Goal: Information Seeking & Learning: Learn about a topic

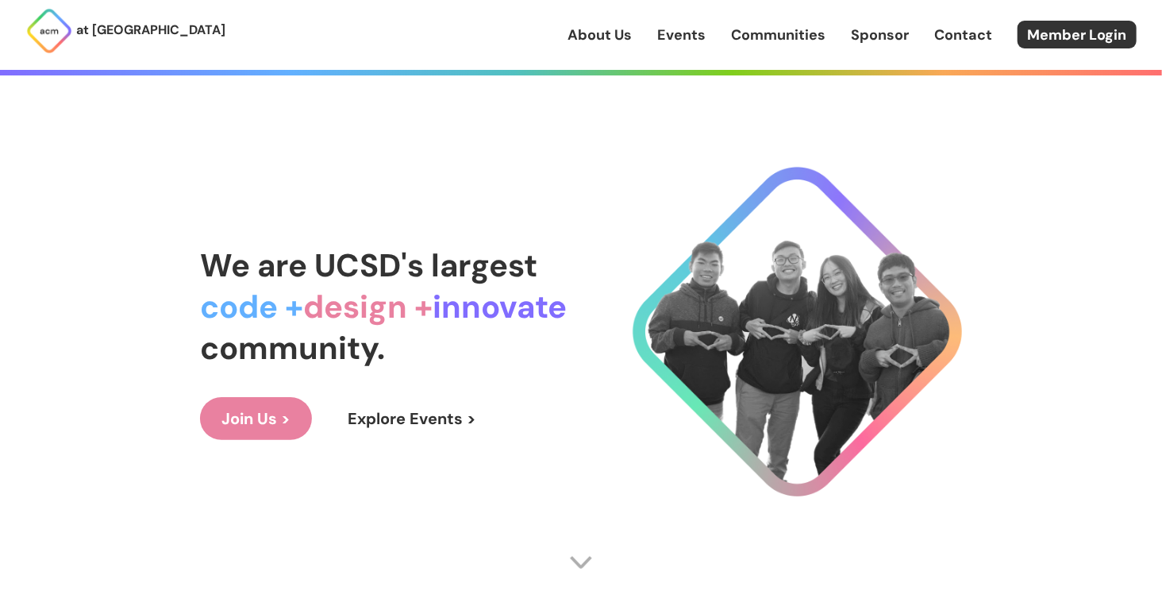
click at [285, 403] on link "Join Us >" at bounding box center [256, 418] width 112 height 43
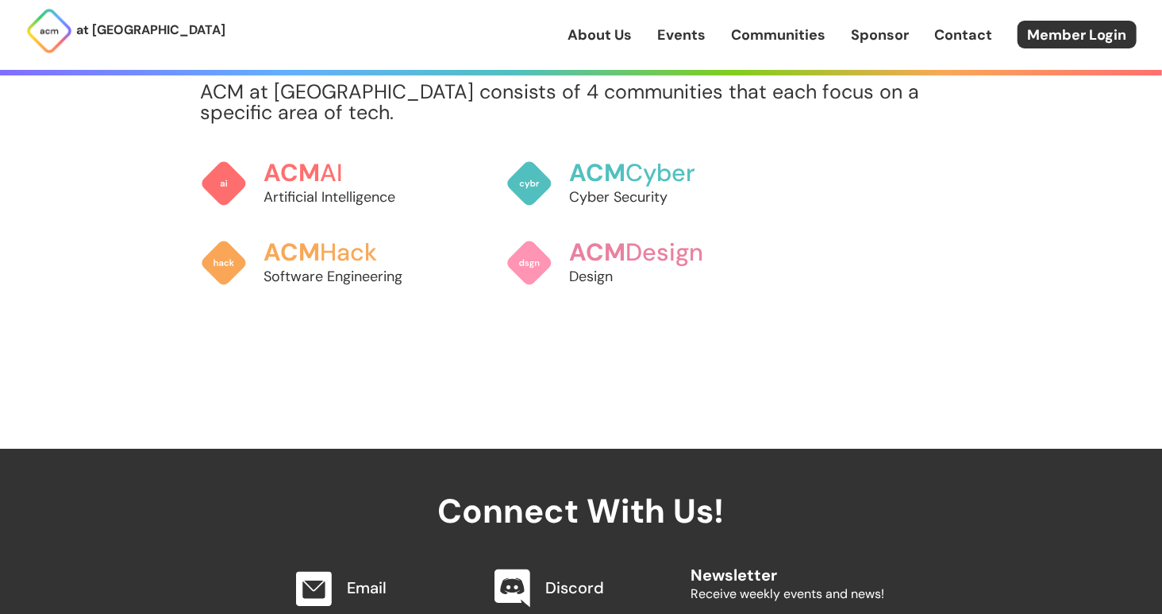
scroll to position [1371, 0]
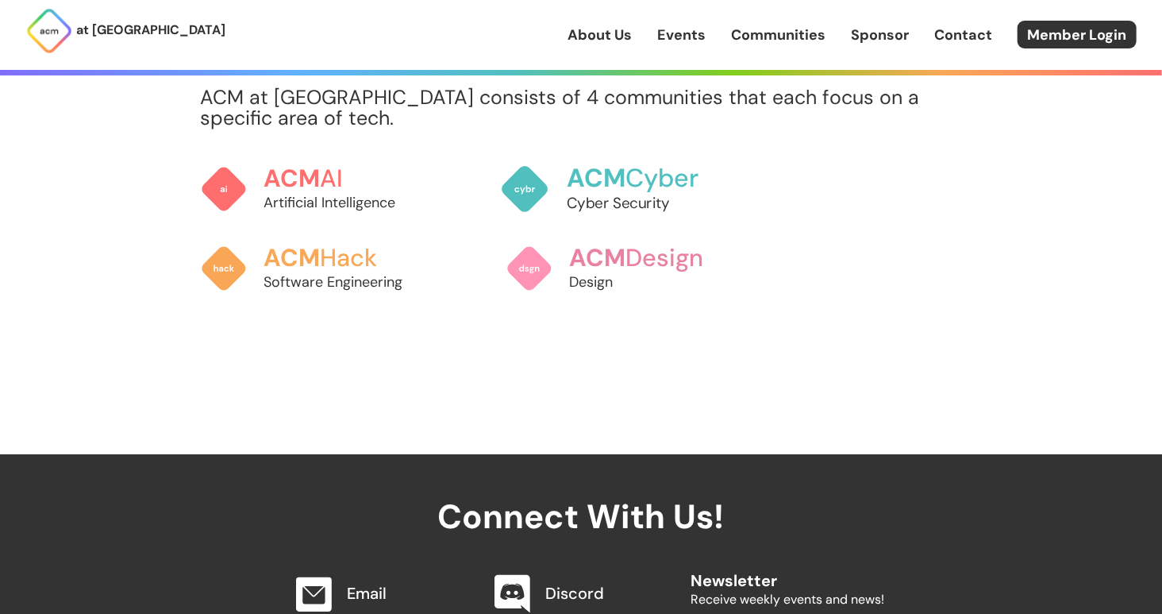
click at [541, 214] on img at bounding box center [525, 189] width 50 height 50
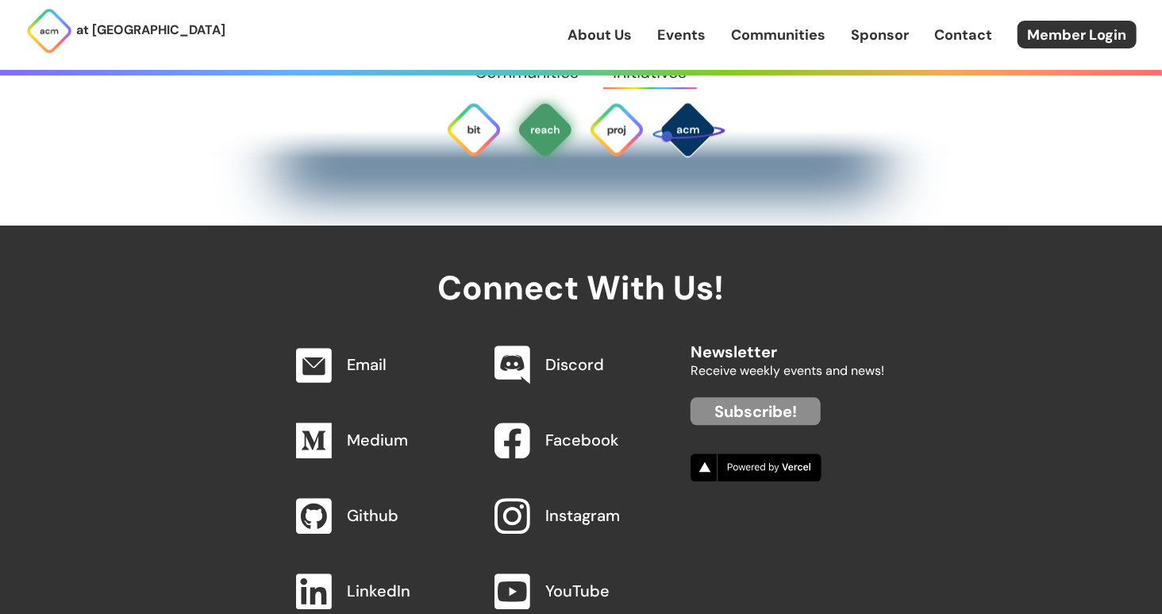
scroll to position [5123, 0]
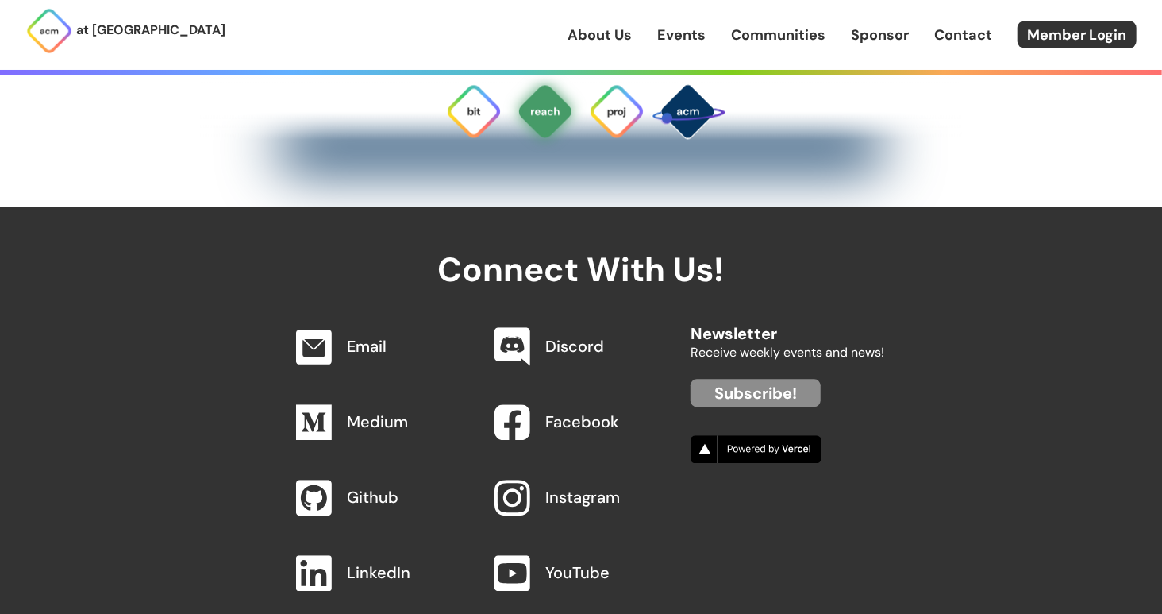
click at [684, 45] on link "Events" at bounding box center [681, 35] width 48 height 21
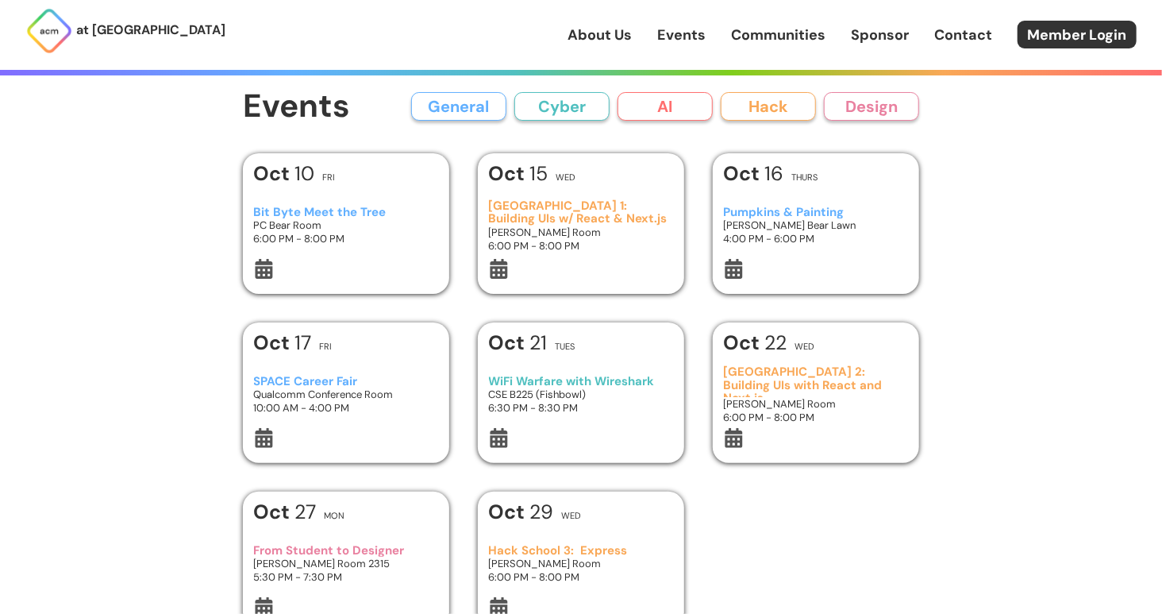
click at [722, 246] on div "[DATE] Thurs Pumpkins & Painting [PERSON_NAME] Bear Lawn 4:00 PM - 6:00 PM" at bounding box center [816, 223] width 206 height 140
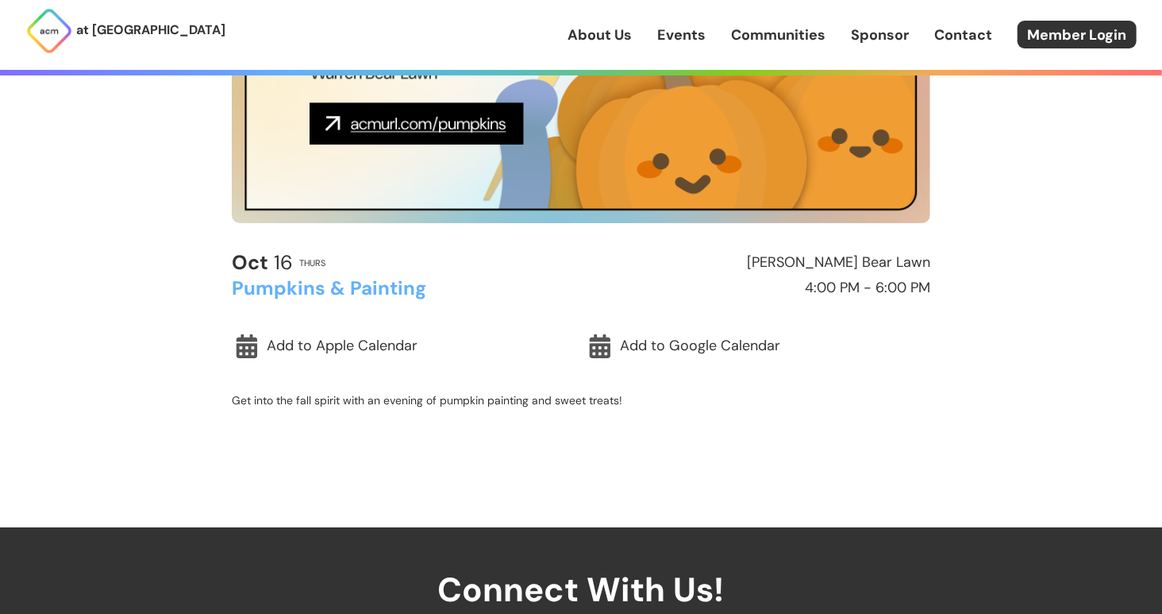
scroll to position [217, 0]
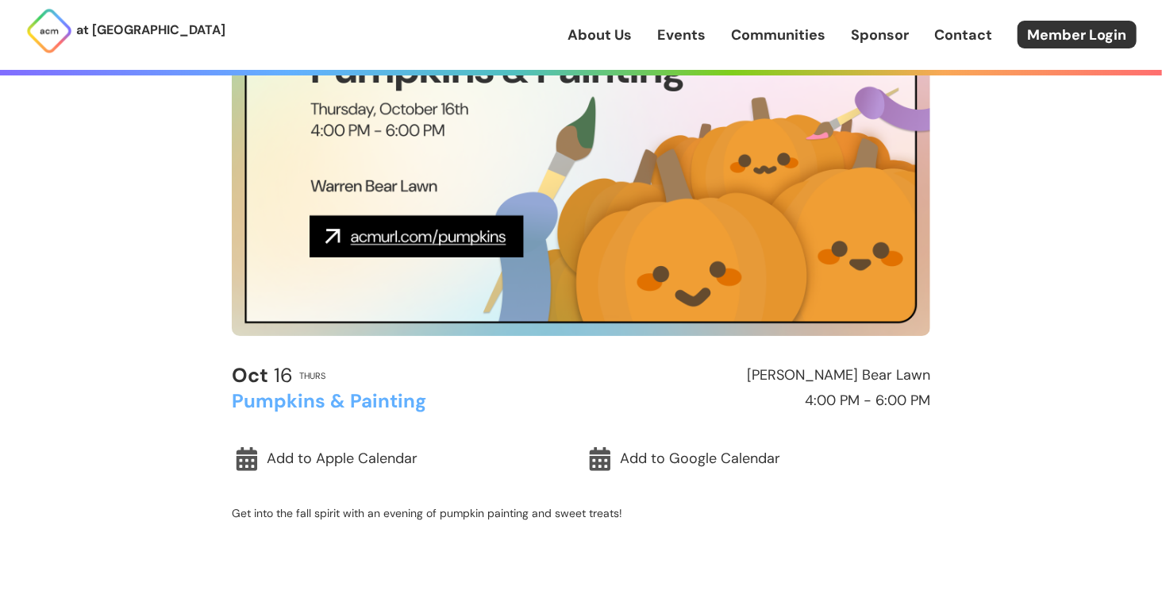
click at [489, 244] on img at bounding box center [581, 139] width 698 height 393
click at [367, 245] on img at bounding box center [581, 139] width 698 height 393
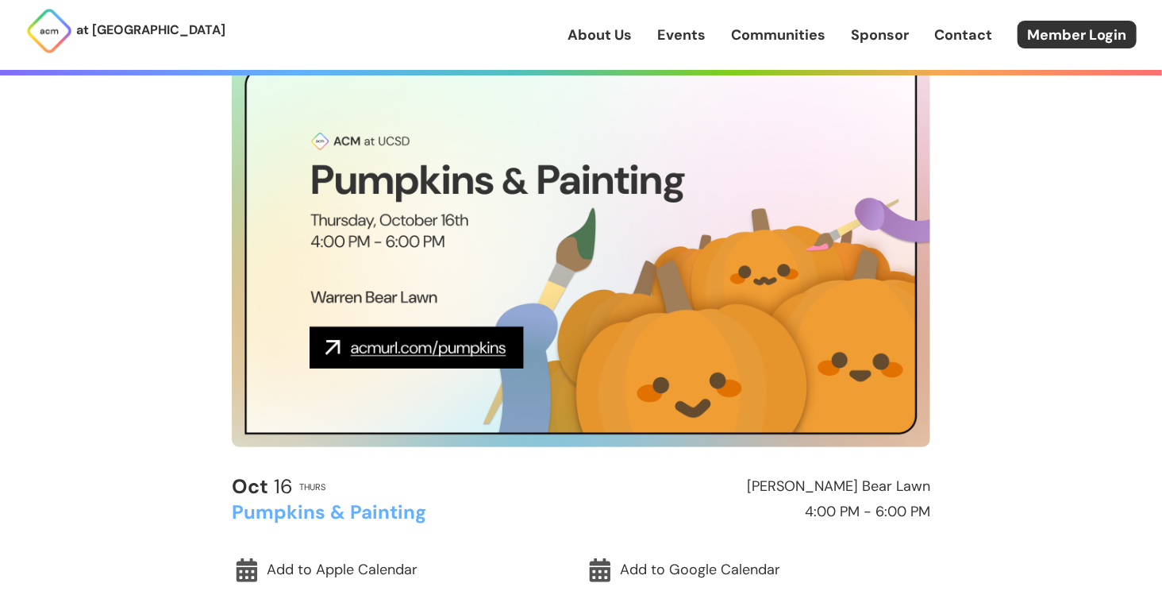
scroll to position [0, 0]
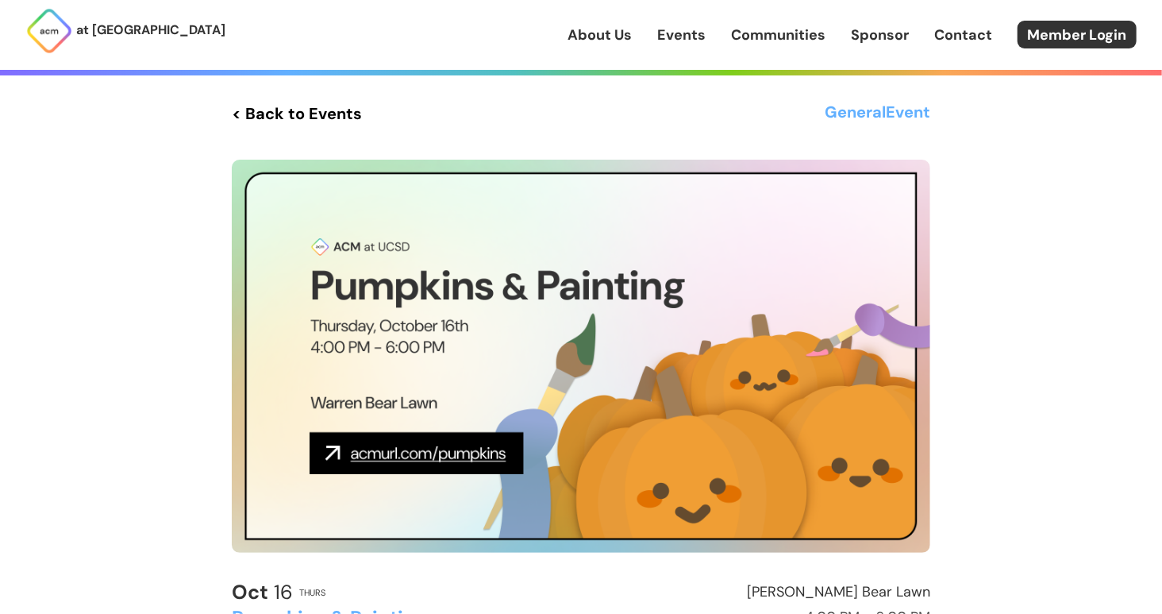
click at [331, 456] on img at bounding box center [581, 356] width 698 height 393
click at [248, 112] on link "< Back to Events" at bounding box center [297, 113] width 130 height 29
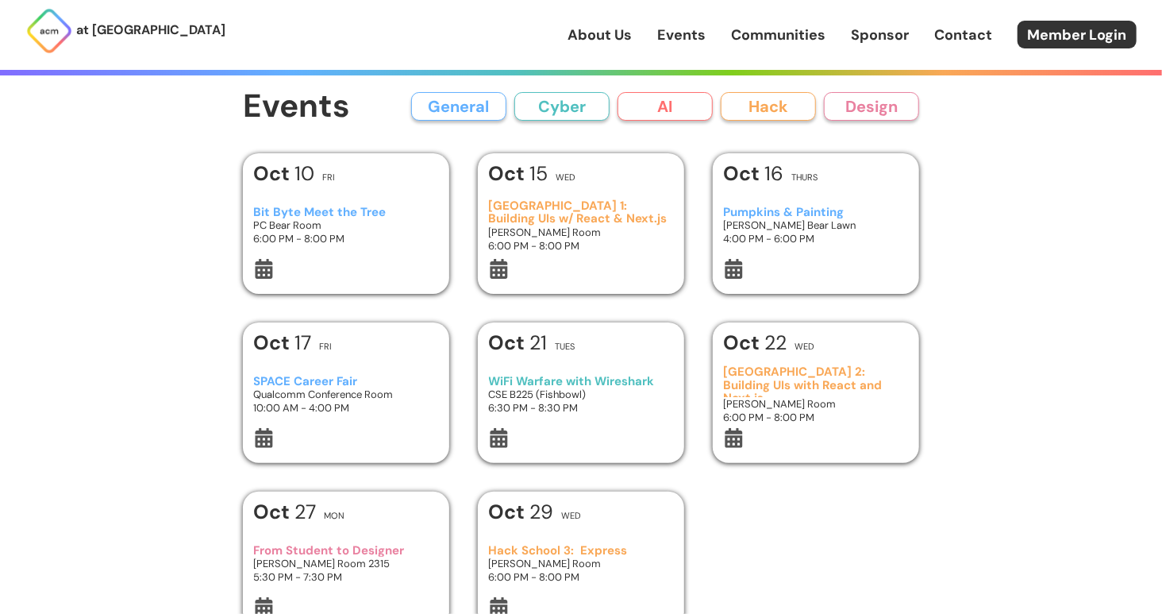
click at [521, 239] on h3 "[PERSON_NAME] Room" at bounding box center [581, 231] width 185 height 13
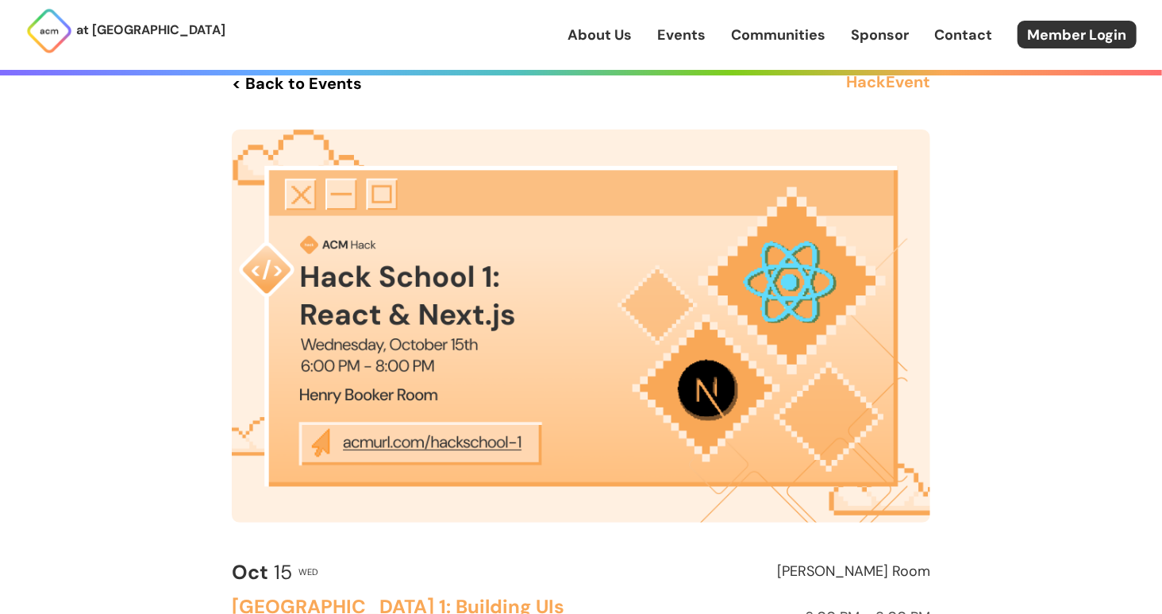
scroll to position [72, 0]
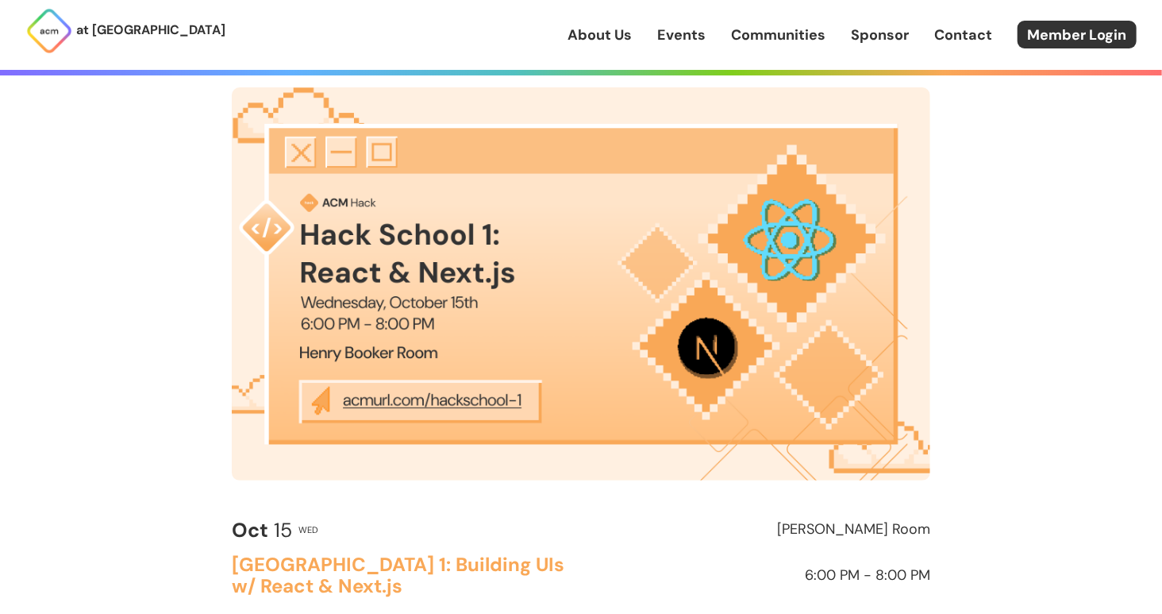
click at [413, 405] on img at bounding box center [581, 283] width 698 height 393
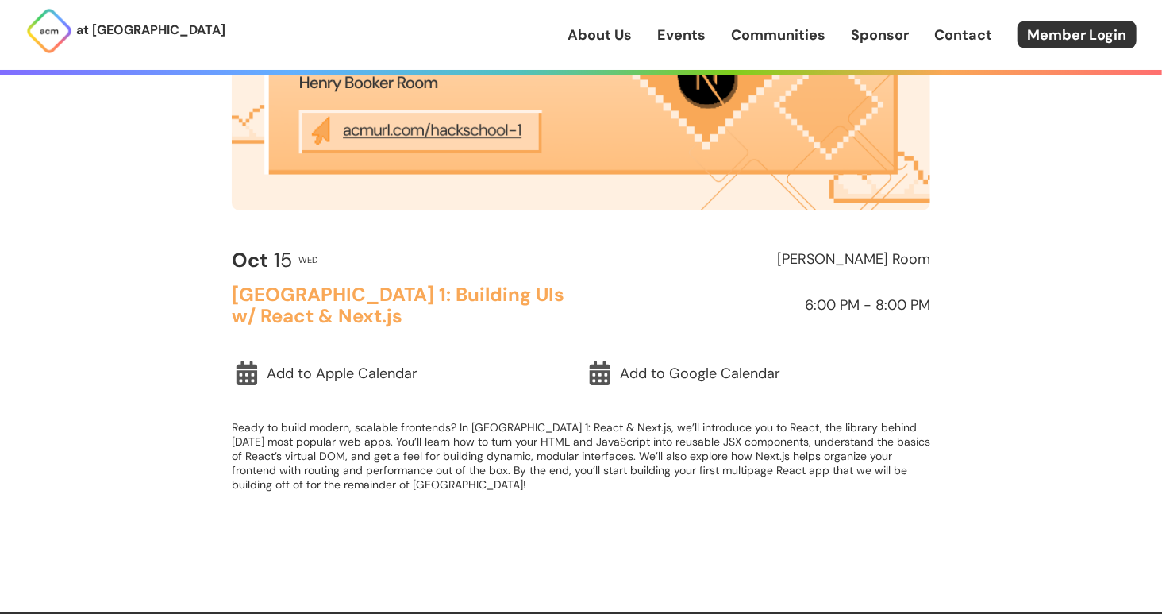
scroll to position [360, 0]
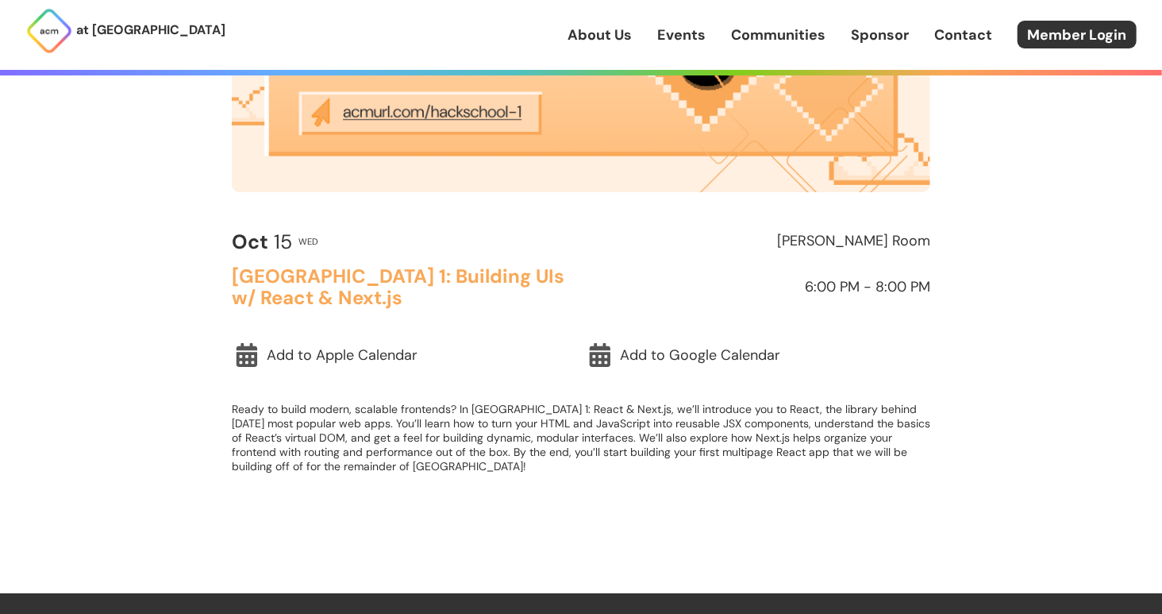
click at [301, 281] on h2 "[GEOGRAPHIC_DATA] 1: Building UIs w/ React & Next.js" at bounding box center [403, 287] width 342 height 42
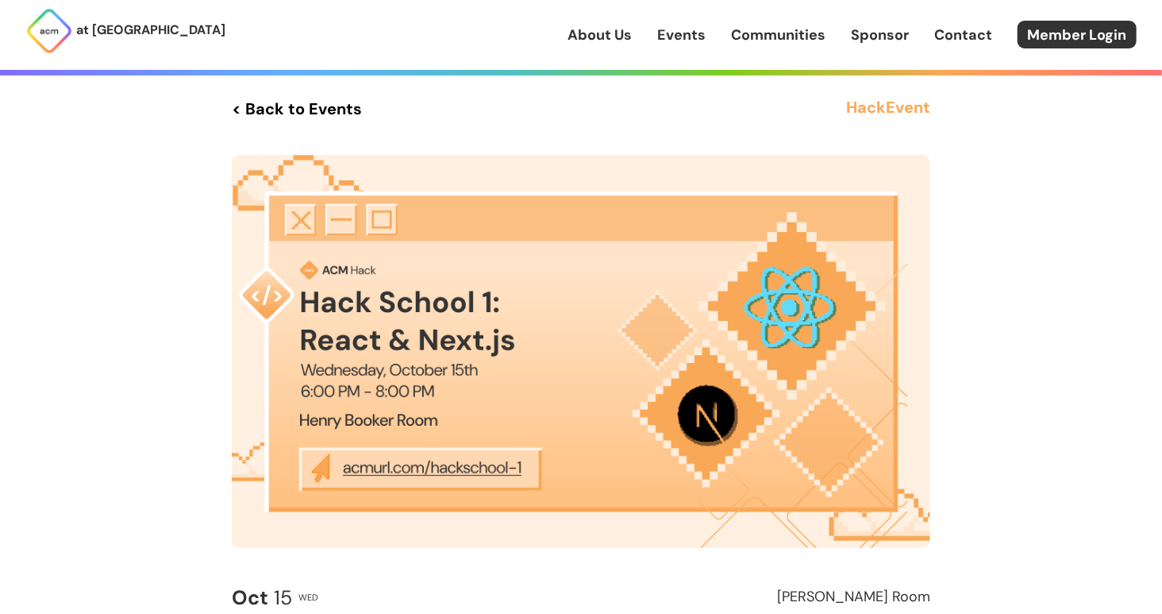
scroll to position [0, 0]
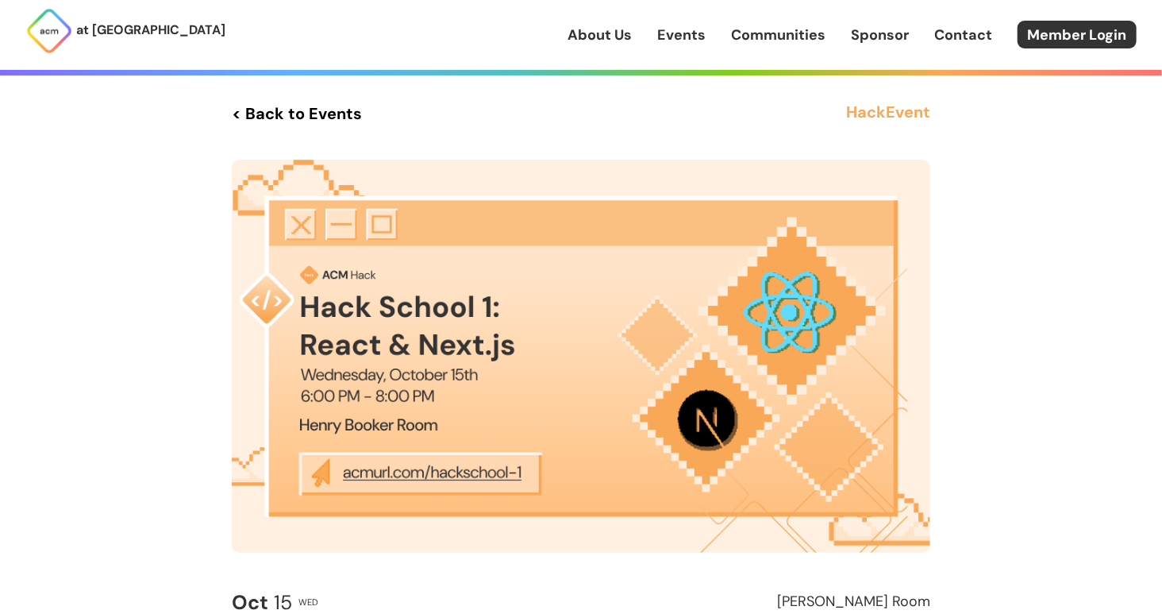
click at [266, 118] on link "< Back to Events" at bounding box center [297, 113] width 130 height 29
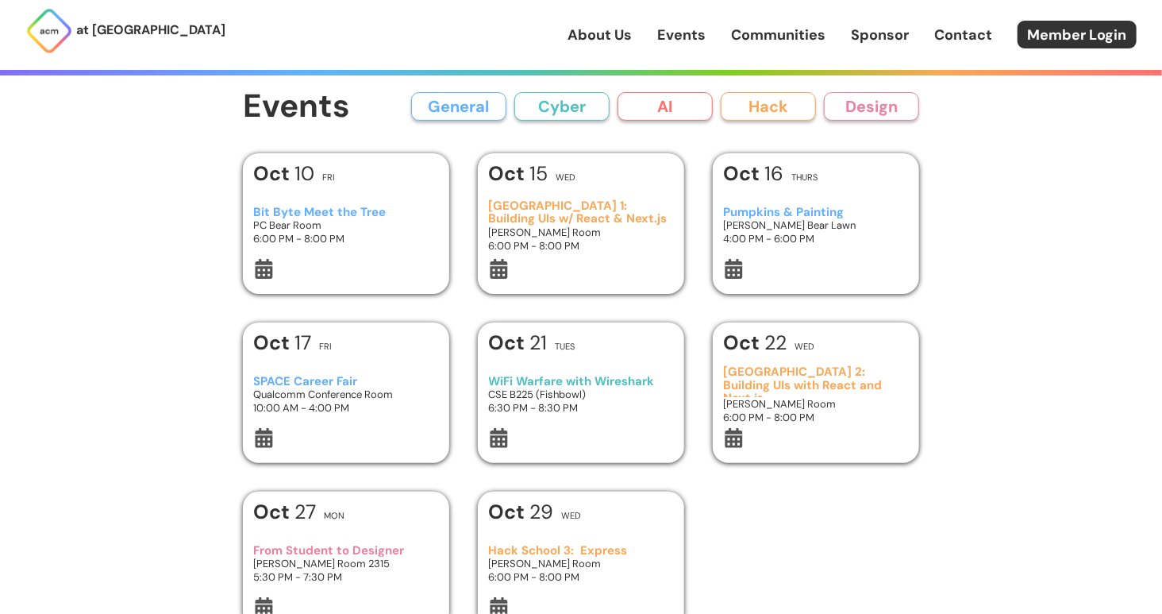
click at [594, 43] on link "About Us" at bounding box center [599, 35] width 64 height 21
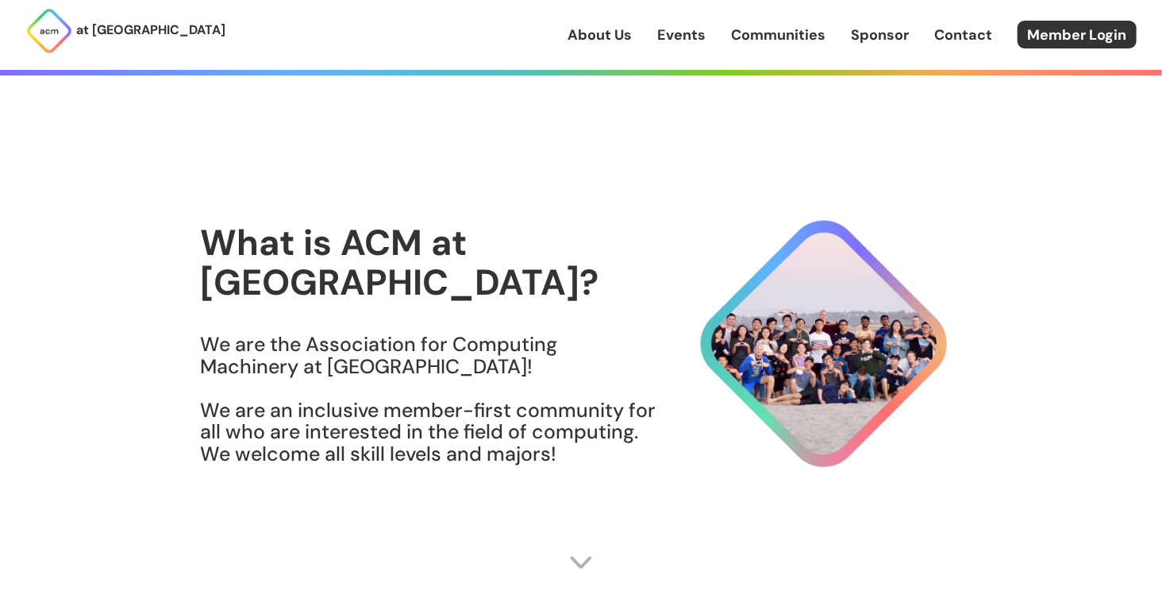
click at [119, 39] on p "at [GEOGRAPHIC_DATA]" at bounding box center [150, 30] width 149 height 21
